Goal: Task Accomplishment & Management: Use online tool/utility

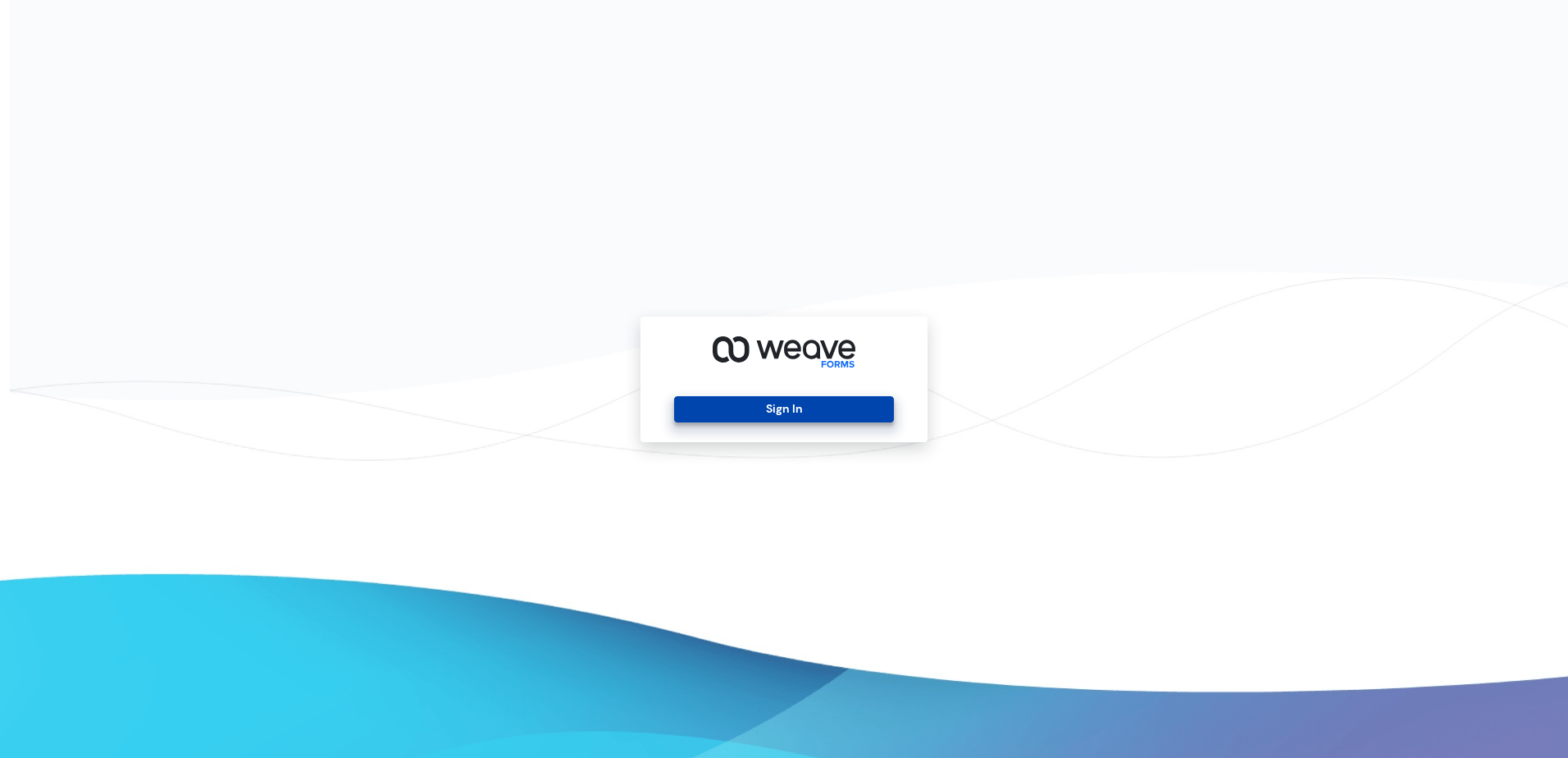
click at [778, 408] on button "Sign In" at bounding box center [784, 410] width 219 height 26
